Goal: Find specific page/section: Find specific page/section

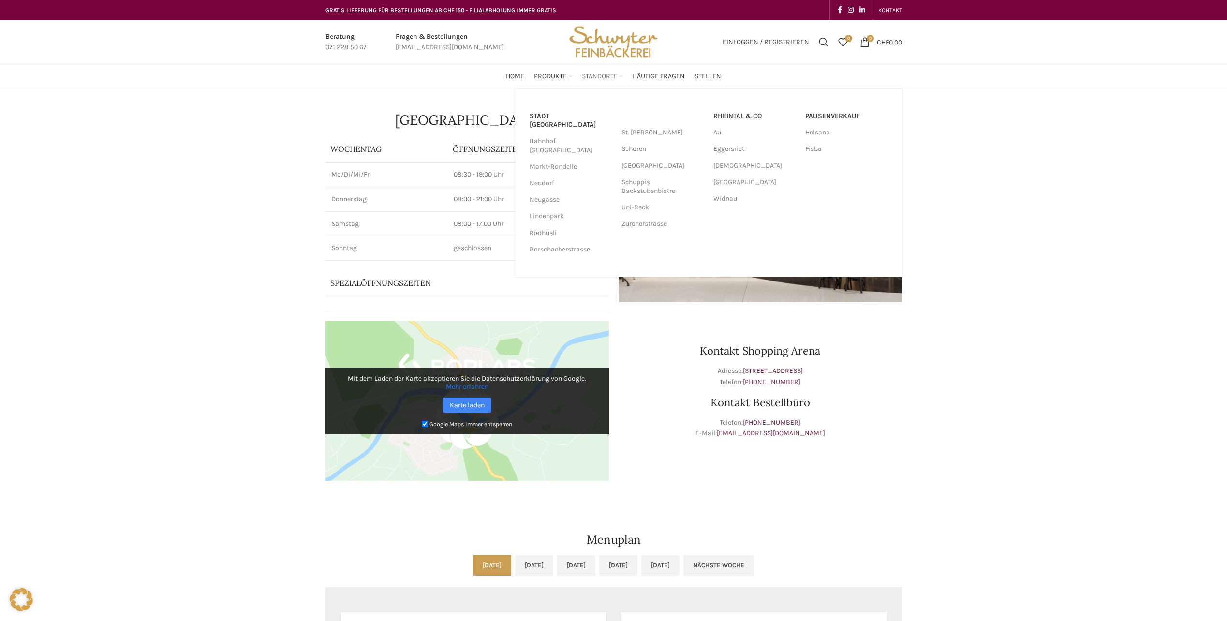
click at [611, 77] on span "Standorte" at bounding box center [600, 76] width 36 height 9
click at [671, 161] on link "[GEOGRAPHIC_DATA]" at bounding box center [663, 166] width 82 height 16
click at [656, 166] on link "[GEOGRAPHIC_DATA]" at bounding box center [663, 166] width 82 height 16
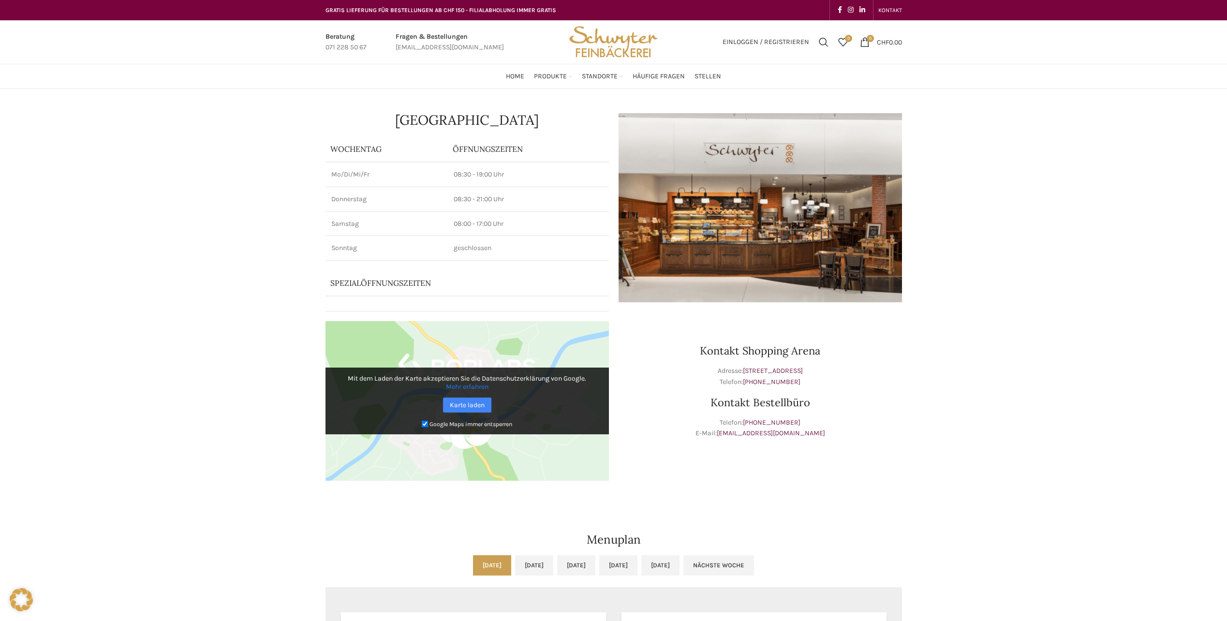
click at [1129, 138] on div "Beck & Café Shopping Arena Wochentag ÖFFNUNGSZEITEN Mo/Di/Mi/Fr 08:30 - 19:00 U…" at bounding box center [613, 605] width 1227 height 1032
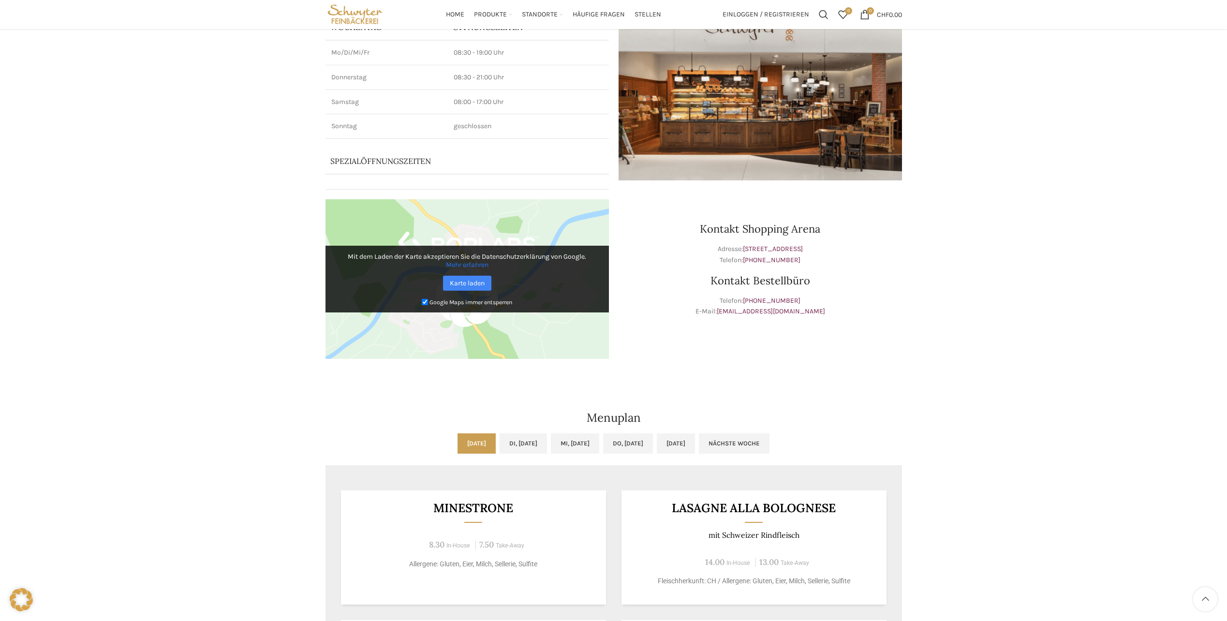
scroll to position [74, 0]
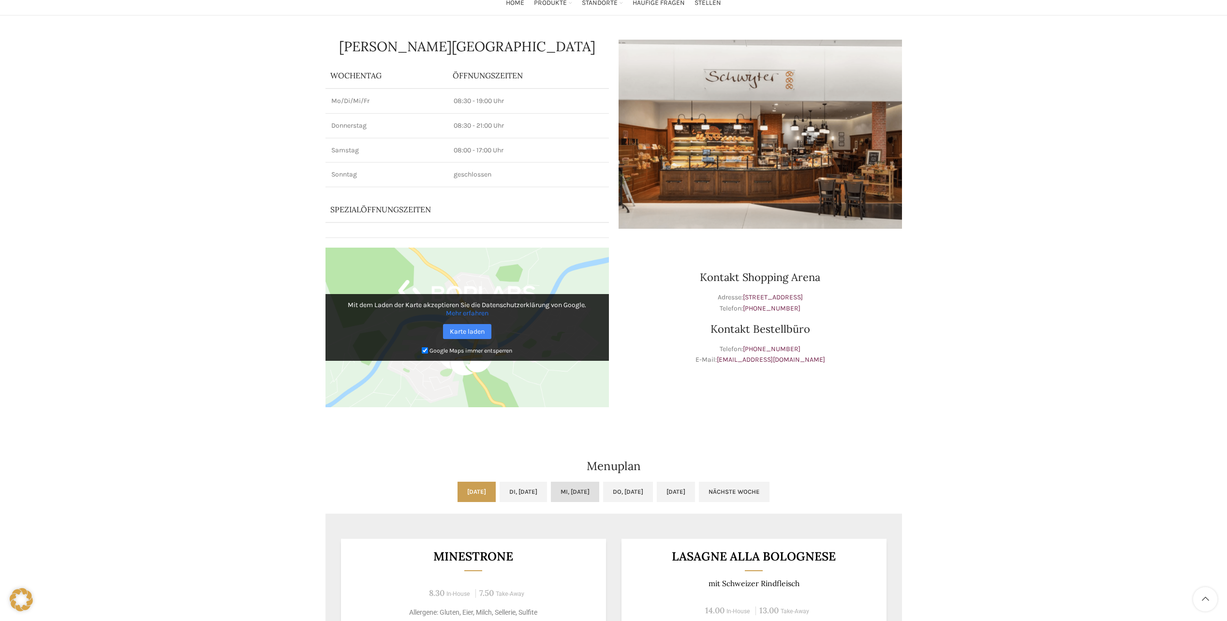
click at [575, 494] on link "Mi, [DATE]" at bounding box center [575, 492] width 48 height 20
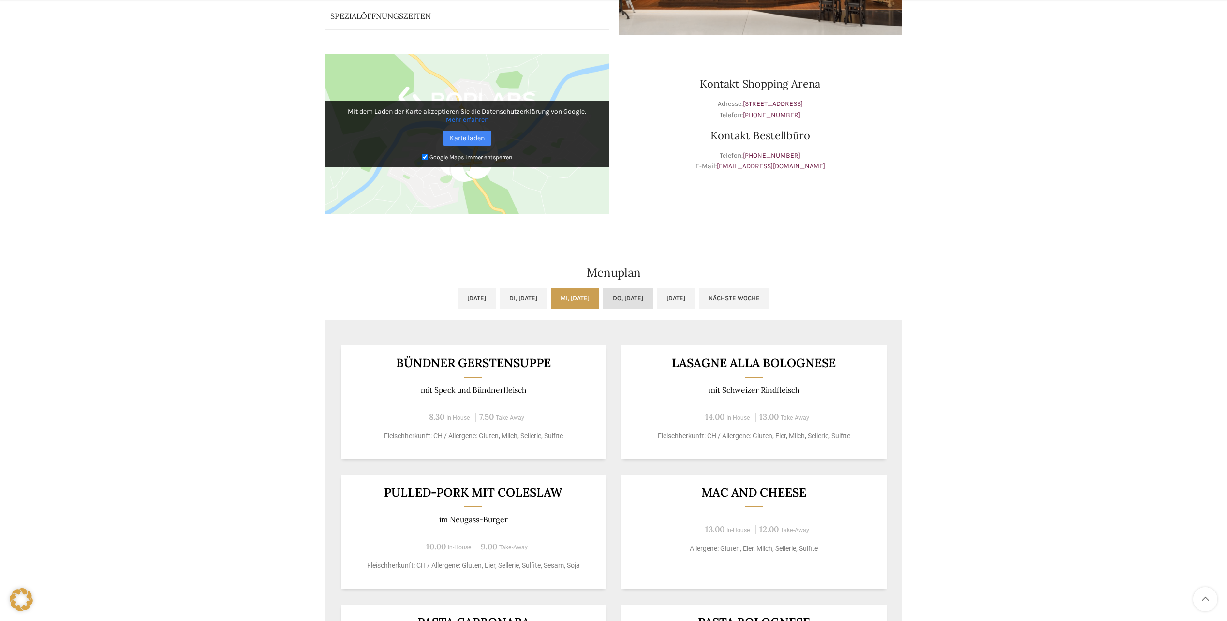
click at [629, 296] on link "Do, [DATE]" at bounding box center [628, 298] width 50 height 20
click at [695, 293] on link "[DATE]" at bounding box center [676, 298] width 38 height 20
click at [514, 298] on link "Di, [DATE]" at bounding box center [523, 298] width 47 height 20
click at [458, 300] on link "[DATE]" at bounding box center [477, 298] width 38 height 20
click at [560, 298] on link "Mi, [DATE]" at bounding box center [575, 298] width 48 height 20
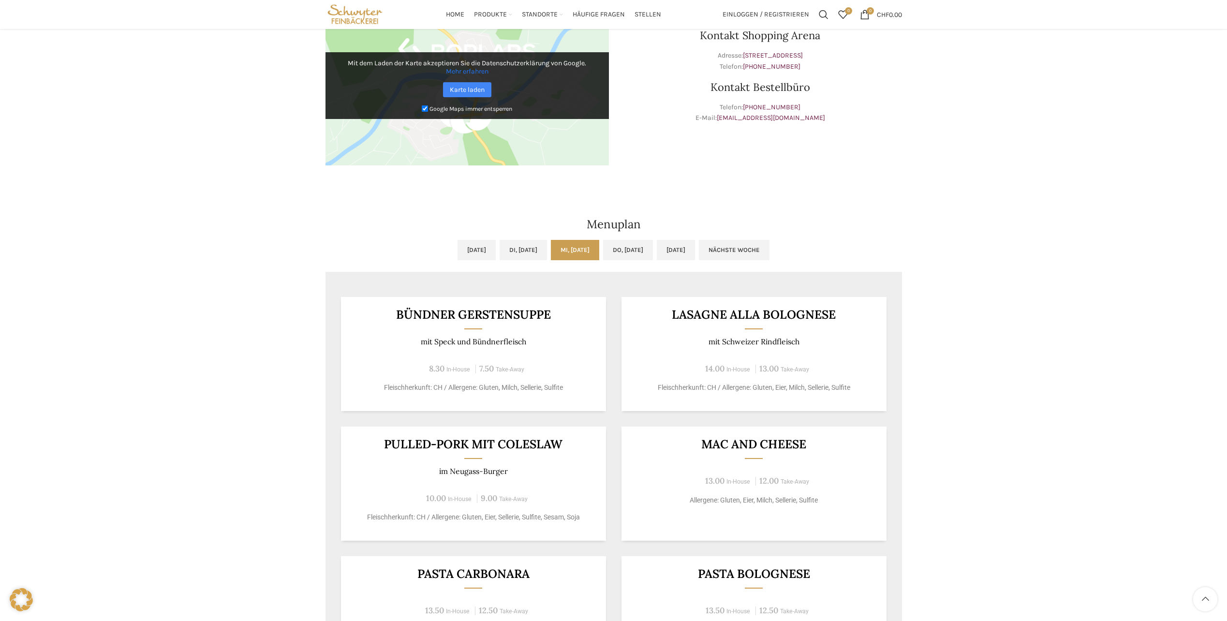
scroll to position [219, 0]
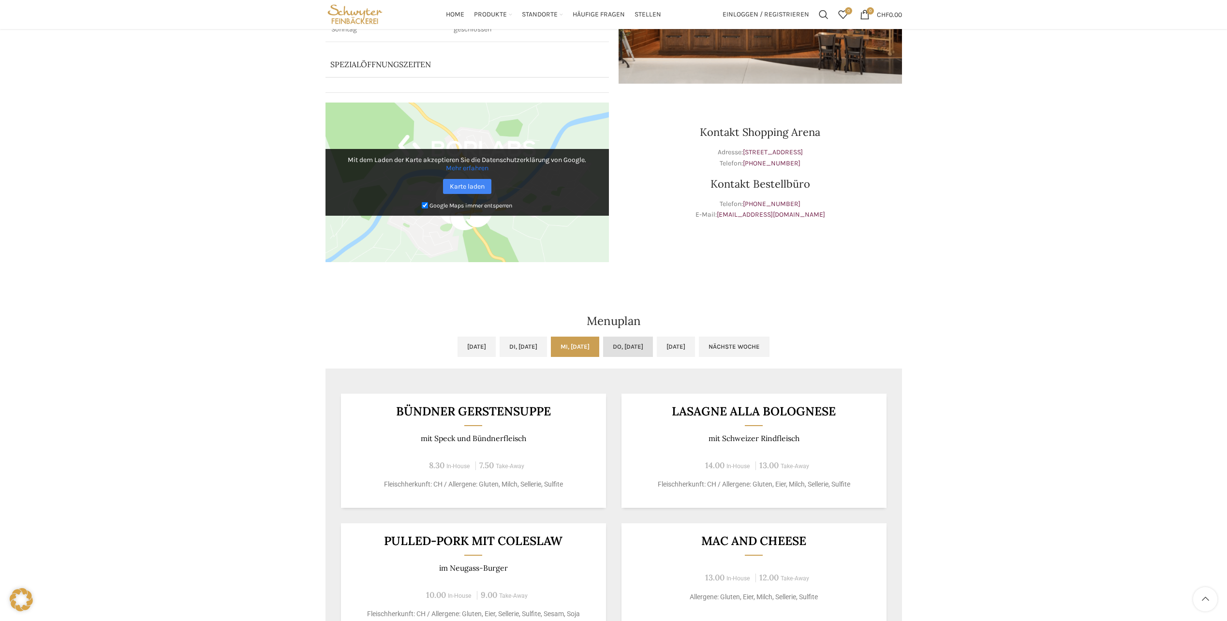
click at [649, 351] on link "Do, [DATE]" at bounding box center [628, 347] width 50 height 20
click at [695, 343] on link "[DATE]" at bounding box center [676, 347] width 38 height 20
click at [458, 348] on link "[DATE]" at bounding box center [477, 347] width 38 height 20
